Goal: Communication & Community: Connect with others

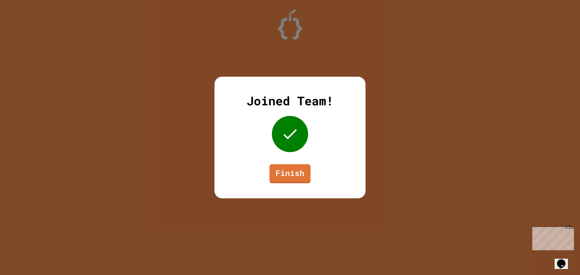
click at [278, 161] on div "Joined Team! Finish" at bounding box center [289, 138] width 151 height 122
click at [276, 177] on link "Finish" at bounding box center [289, 173] width 41 height 19
